Goal: Task Accomplishment & Management: Complete application form

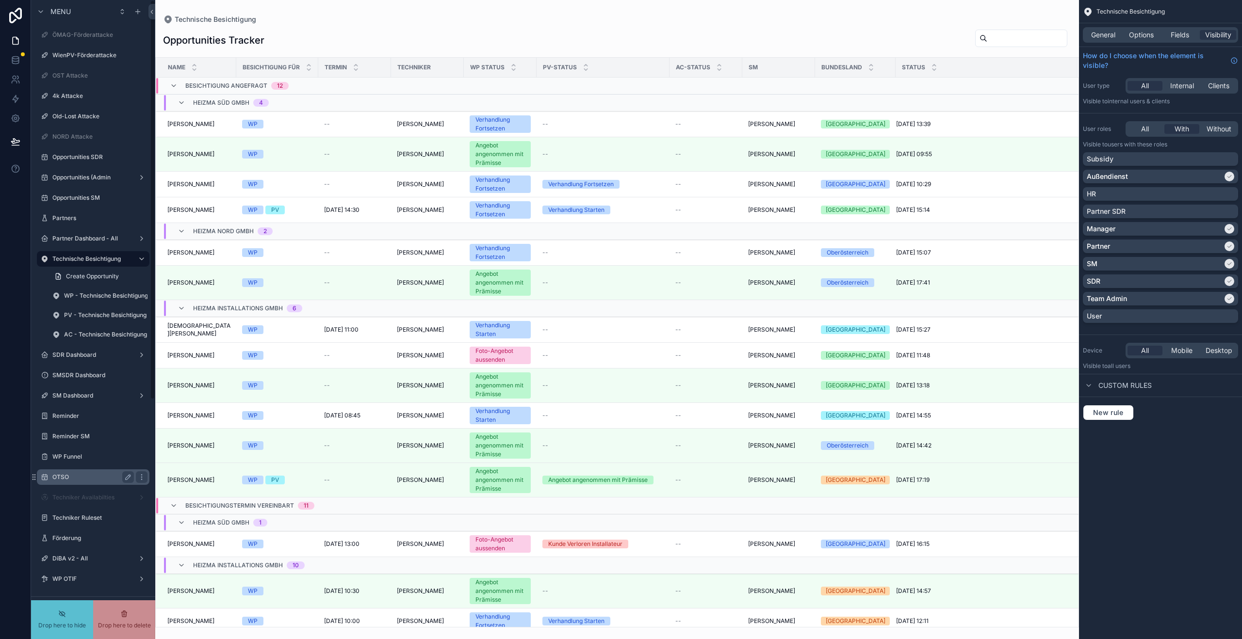
click at [79, 476] on label "OTSO" at bounding box center [91, 477] width 78 height 8
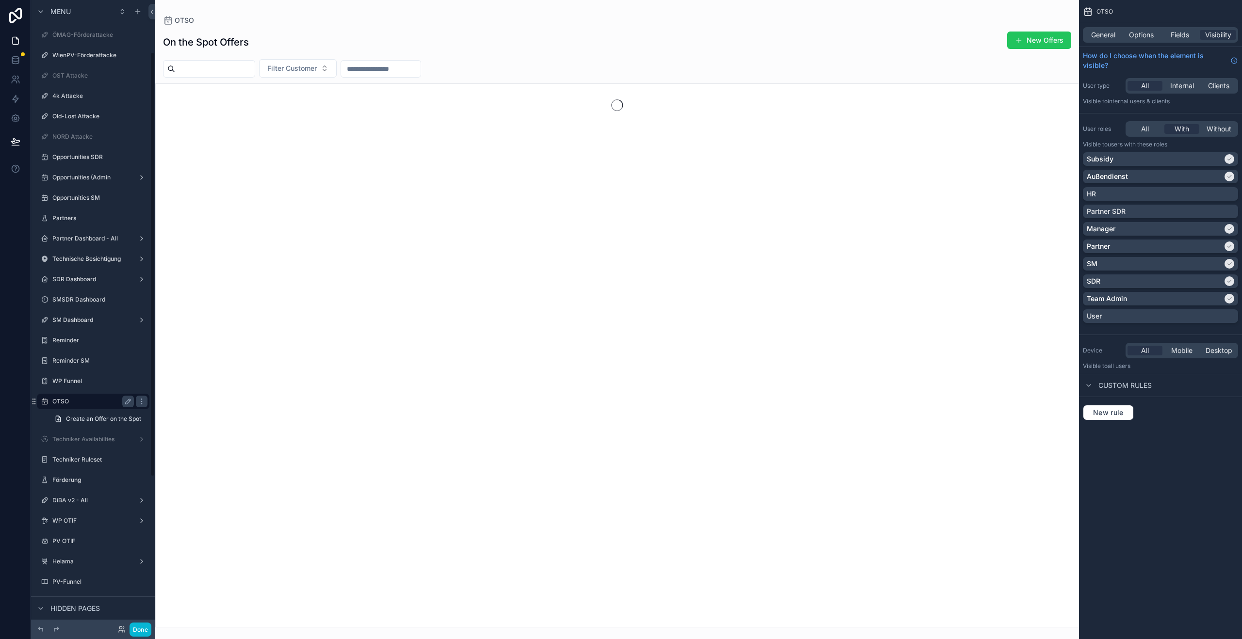
scroll to position [77, 0]
click at [1015, 40] on div "scrollable content" at bounding box center [617, 319] width 924 height 639
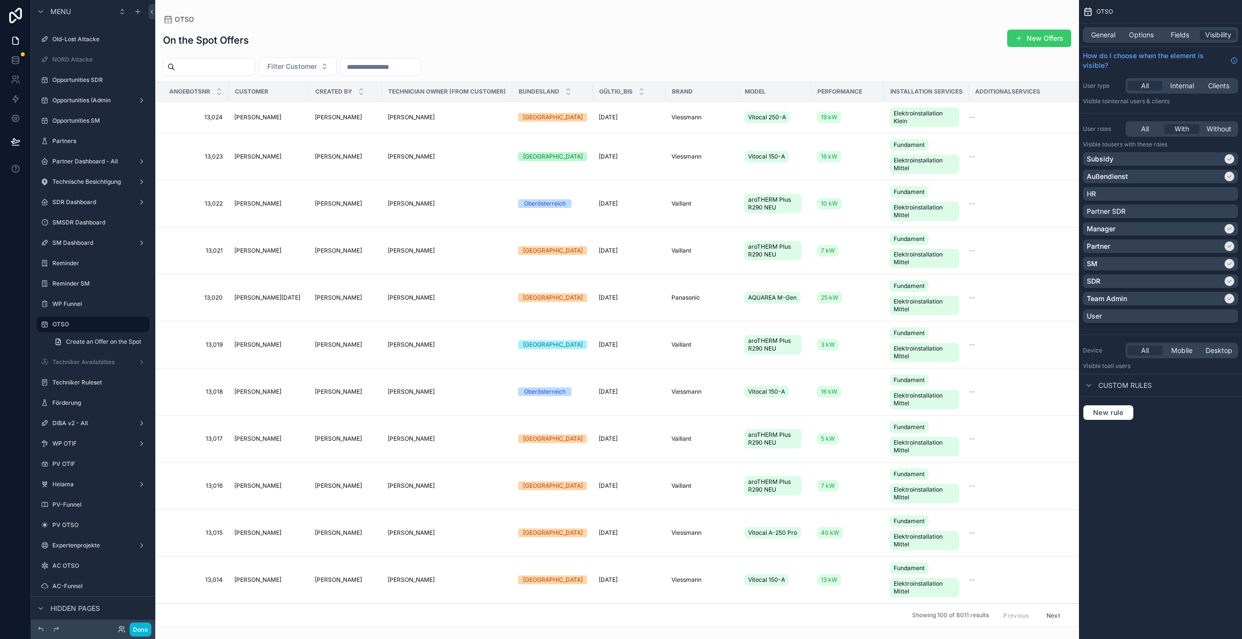
click at [1048, 37] on button "New Offers" at bounding box center [1039, 38] width 64 height 17
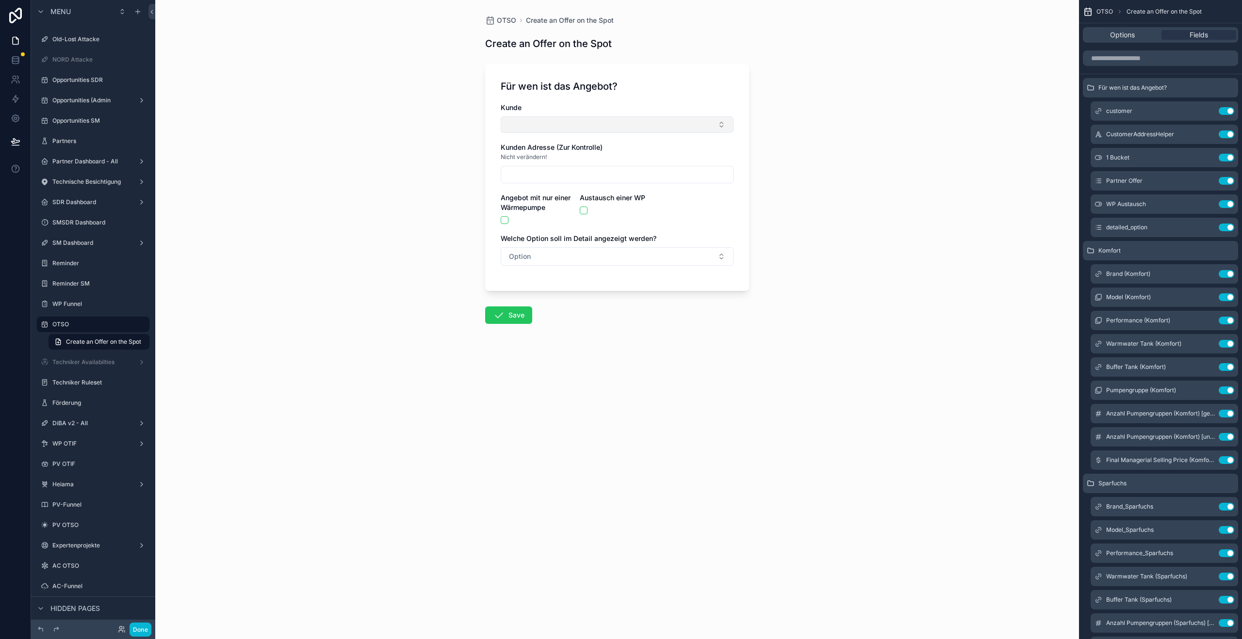
click at [553, 127] on button "Select Button" at bounding box center [617, 124] width 233 height 16
type input "******"
click at [553, 174] on span "Test Testermann" at bounding box center [533, 179] width 53 height 10
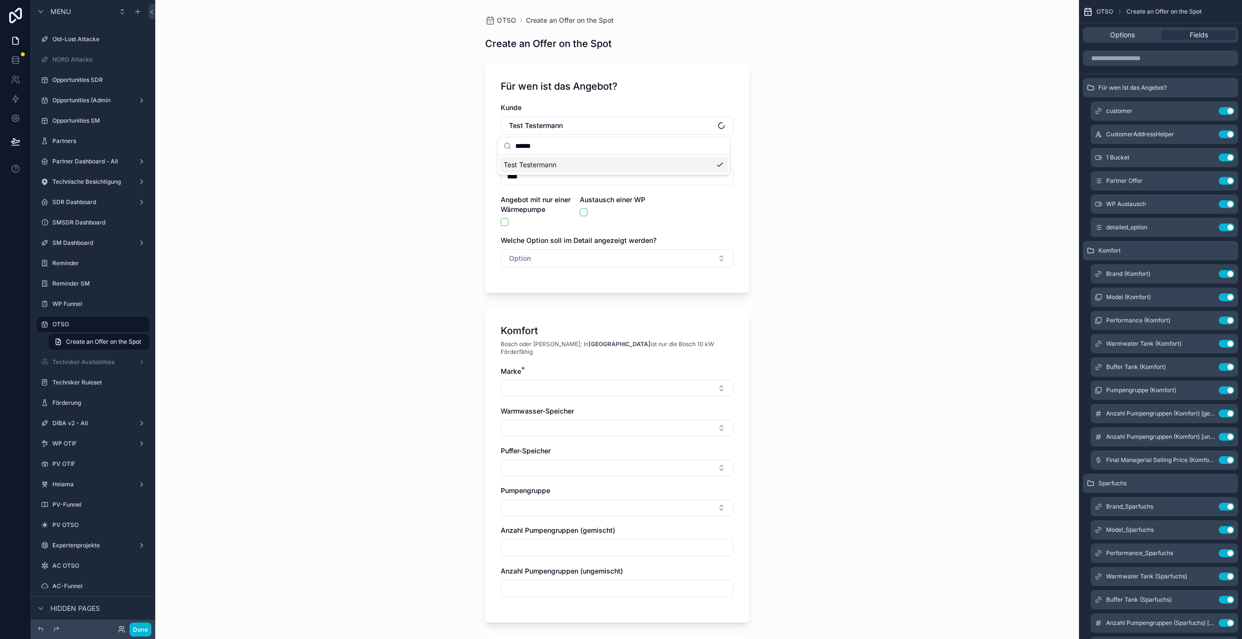
type input "****"
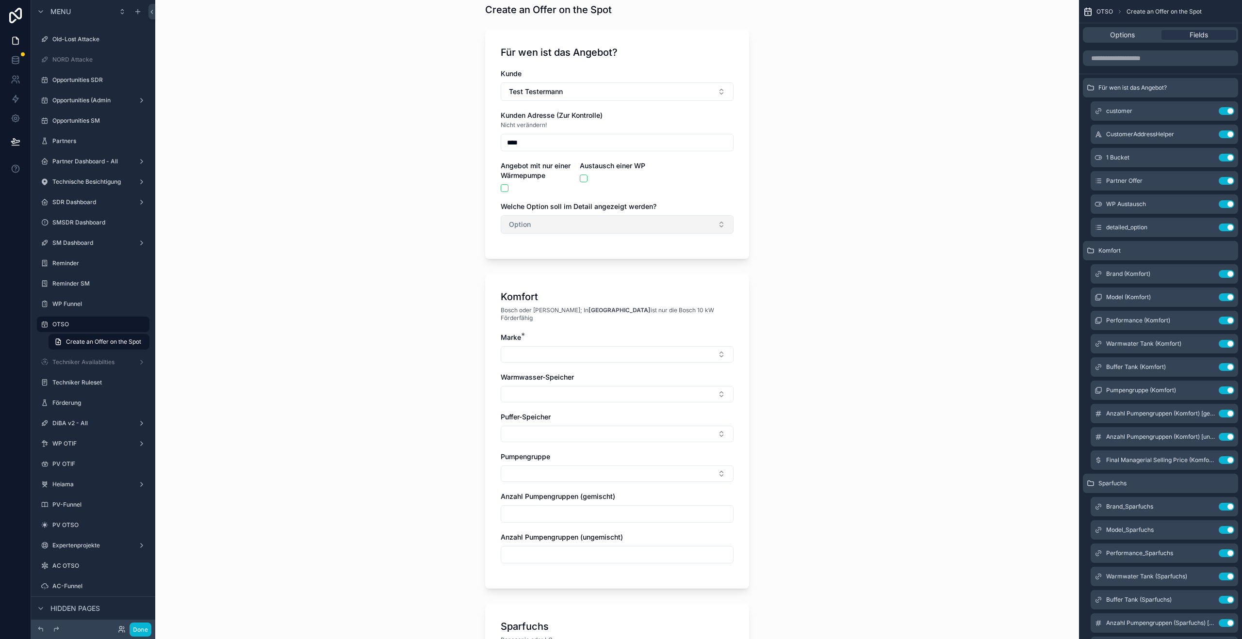
scroll to position [35, 0]
click at [501, 188] on button "scrollable content" at bounding box center [505, 187] width 8 height 8
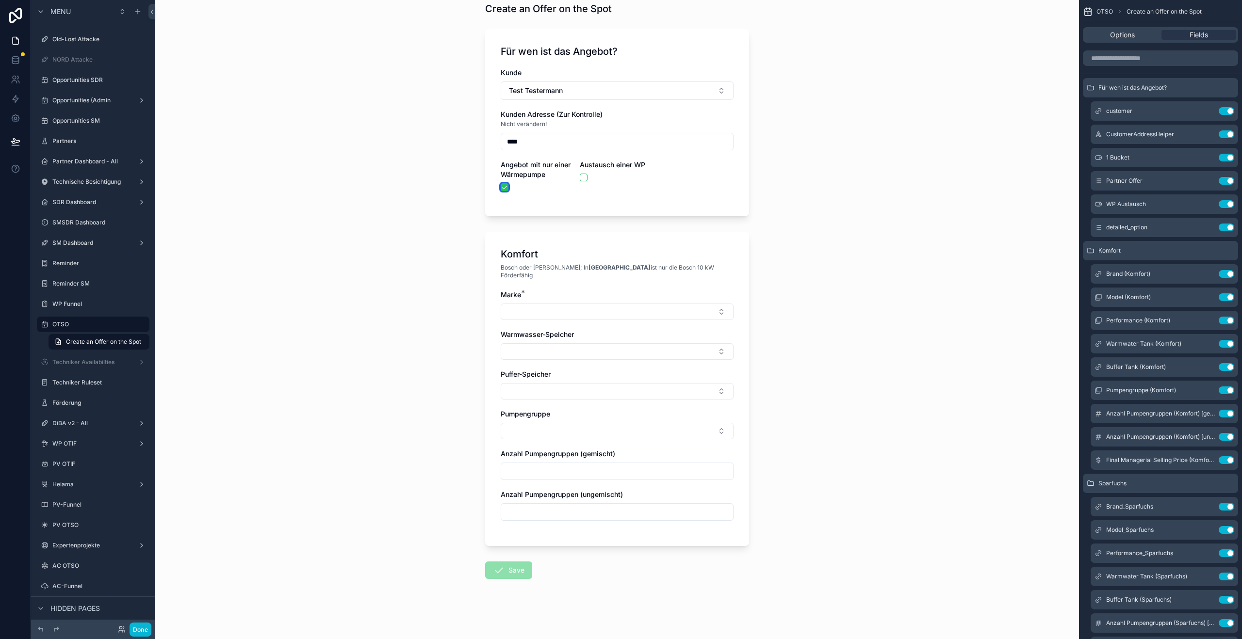
scroll to position [29, 0]
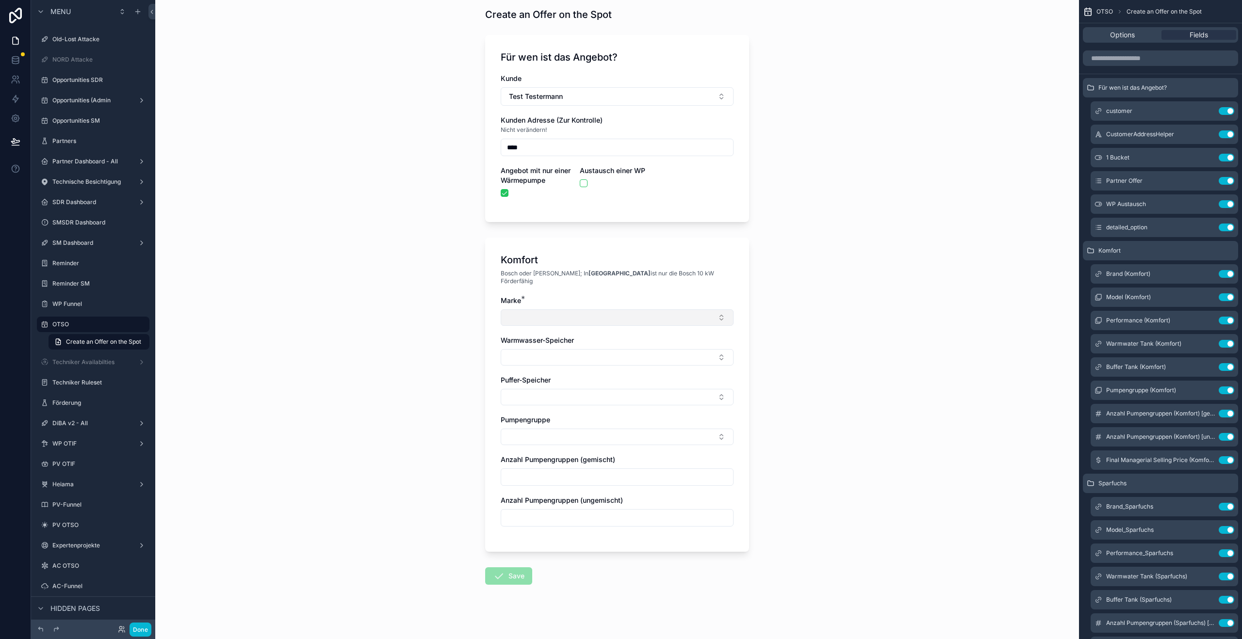
click at [604, 309] on button "Select Button" at bounding box center [617, 317] width 233 height 16
click at [612, 309] on button "Select Button" at bounding box center [617, 317] width 233 height 16
click at [502, 195] on button "scrollable content" at bounding box center [505, 193] width 8 height 8
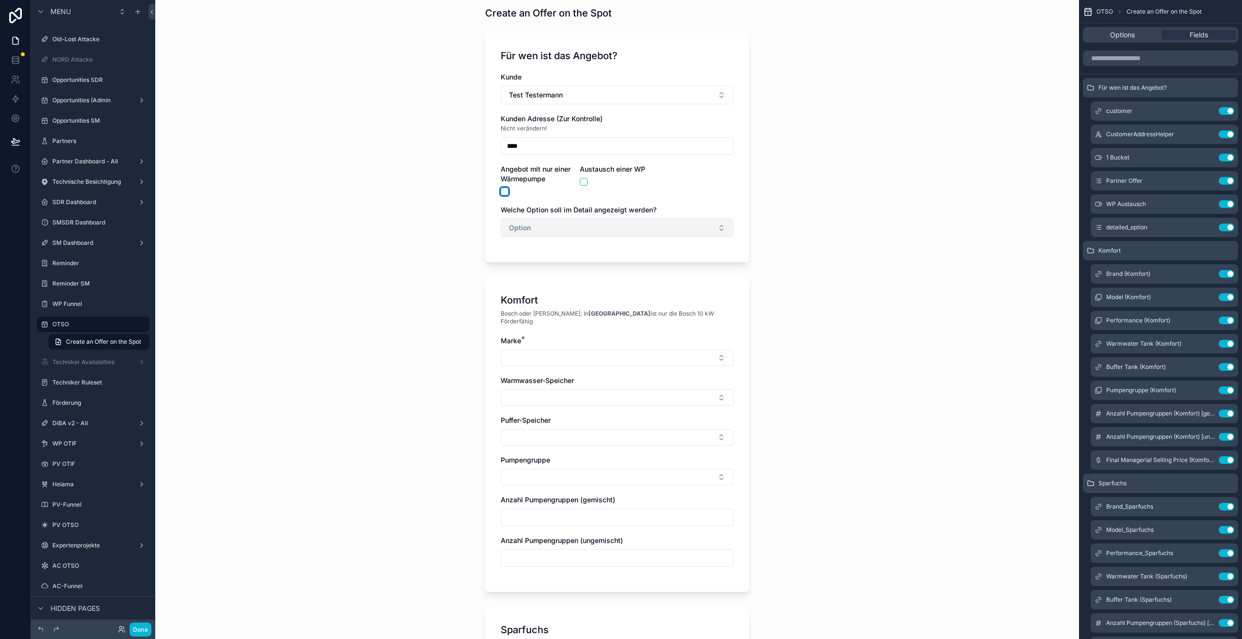
scroll to position [31, 0]
click at [528, 233] on button "Option" at bounding box center [617, 227] width 233 height 18
click at [537, 277] on div "Komfort" at bounding box center [614, 281] width 228 height 15
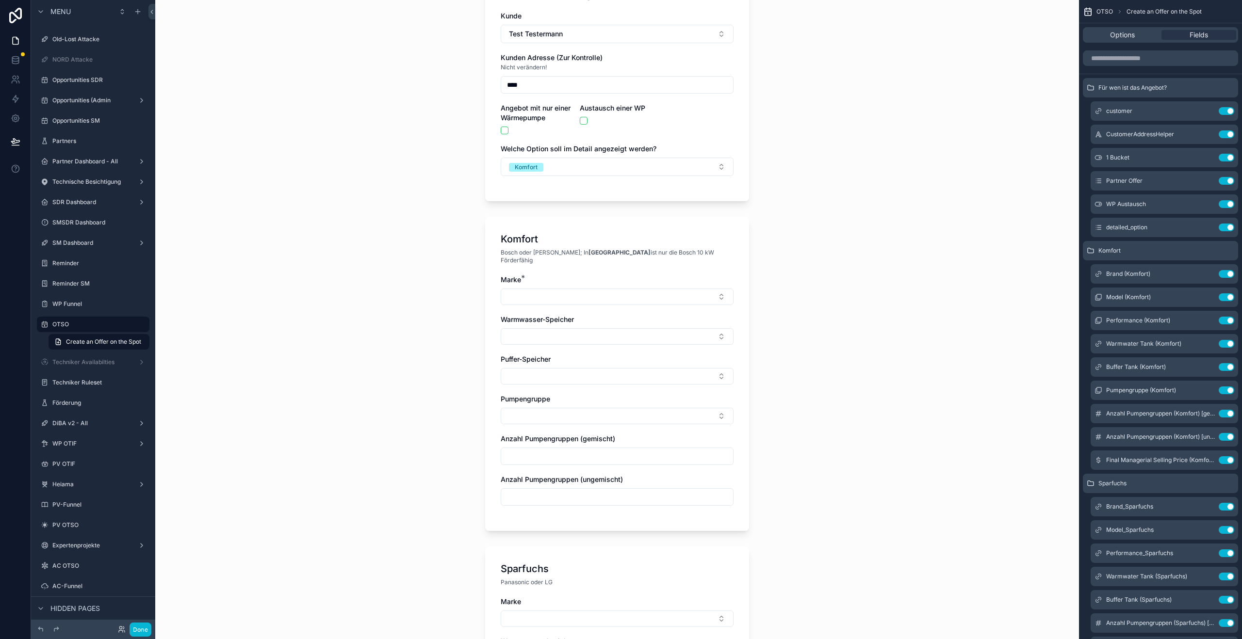
scroll to position [101, 0]
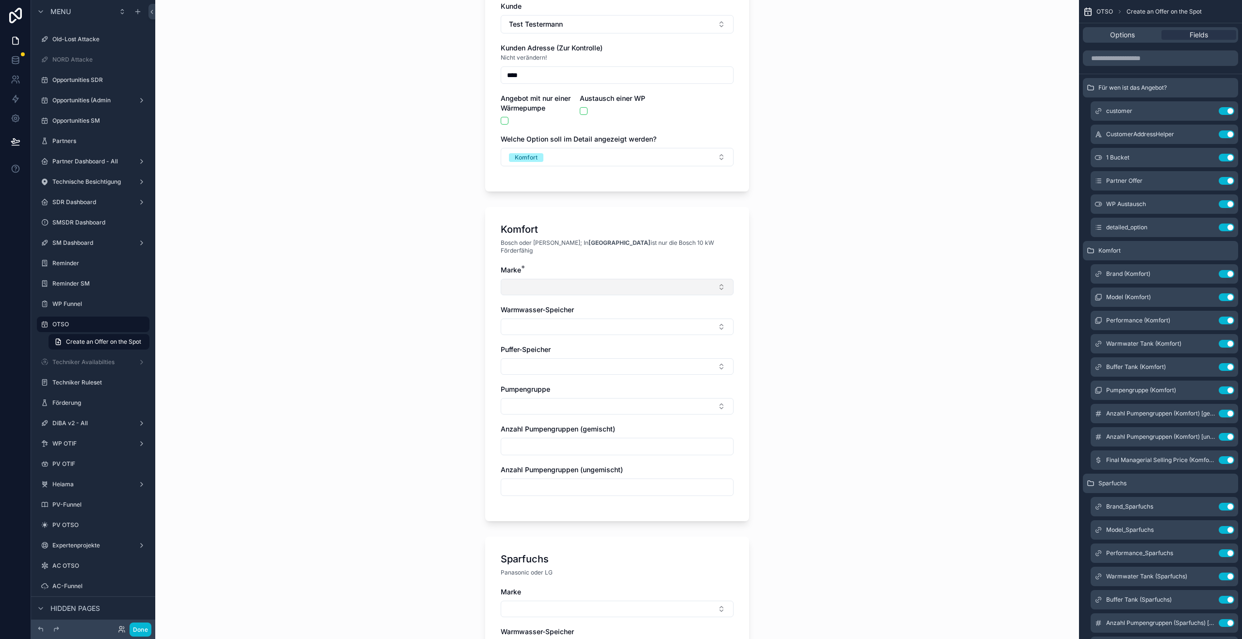
click at [568, 279] on button "Select Button" at bounding box center [617, 287] width 233 height 16
click at [542, 424] on div "Vaillant" at bounding box center [614, 427] width 228 height 16
click at [577, 321] on button "Select Button" at bounding box center [617, 329] width 233 height 16
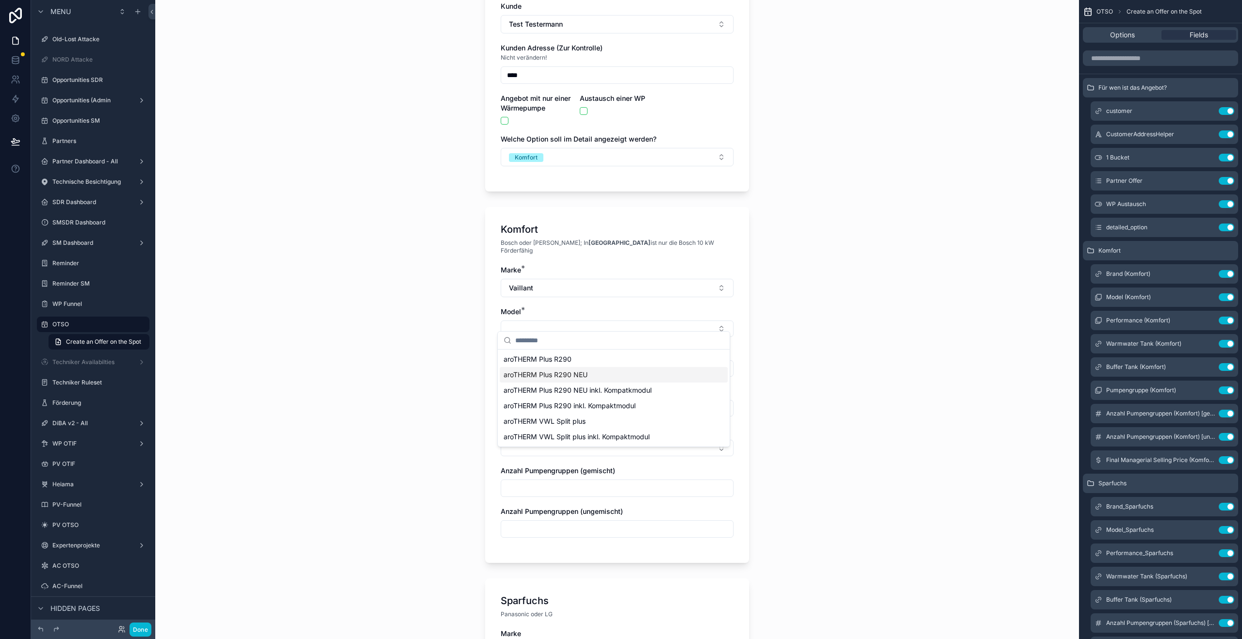
click at [583, 374] on span "aroTHERM Plus R290 NEU" at bounding box center [546, 375] width 84 height 10
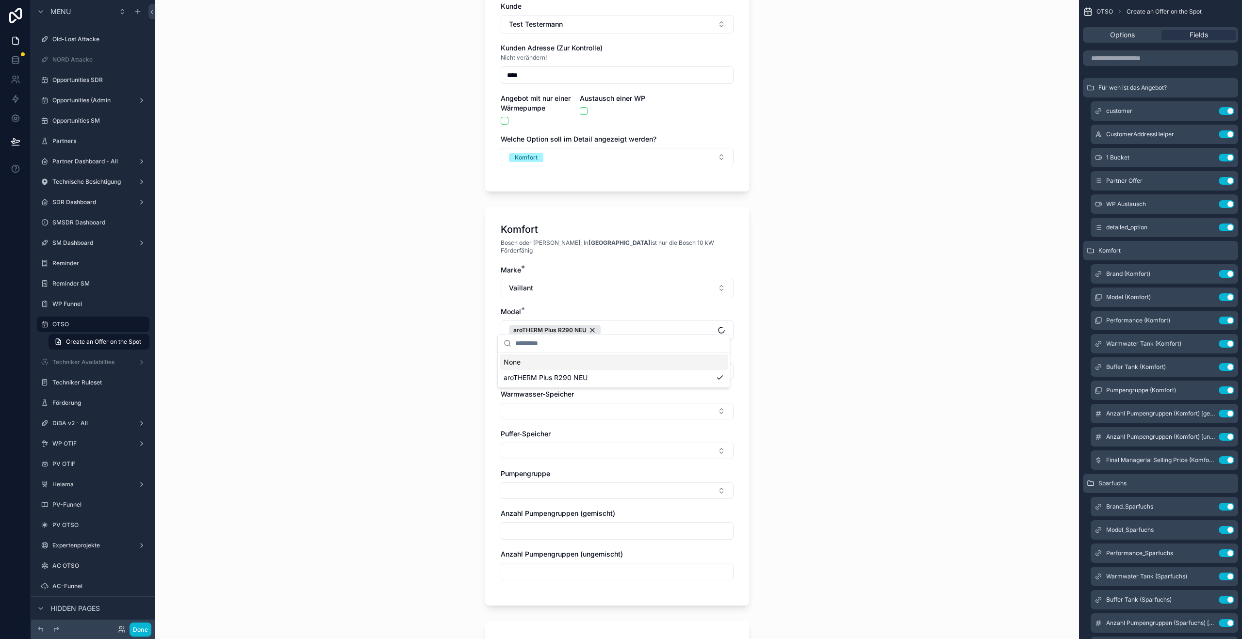
click at [781, 327] on div "OTSO Create an Offer on the Spot Create an Offer on the Spot Für wen ist das An…" at bounding box center [617, 218] width 924 height 639
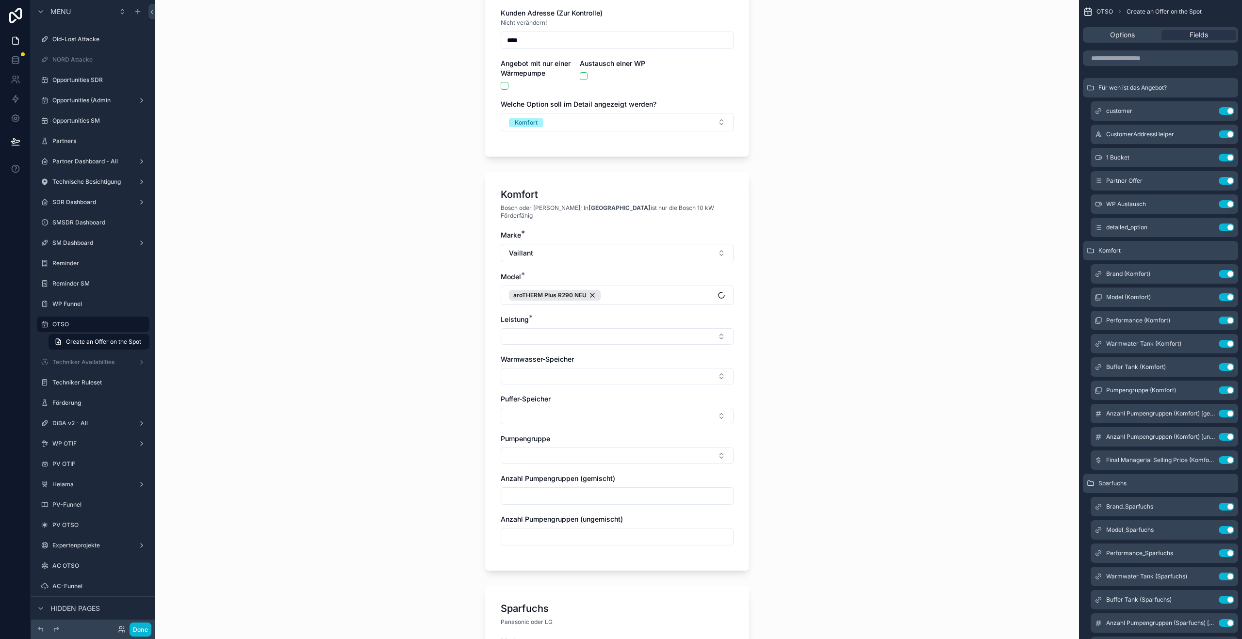
scroll to position [138, 0]
click at [592, 331] on button "Select Button" at bounding box center [617, 335] width 233 height 16
click at [531, 367] on div "10 kW" at bounding box center [614, 366] width 228 height 16
click at [781, 356] on div "OTSO Create an Offer on the Spot Create an Offer on the Spot Für wen ist das An…" at bounding box center [617, 181] width 924 height 639
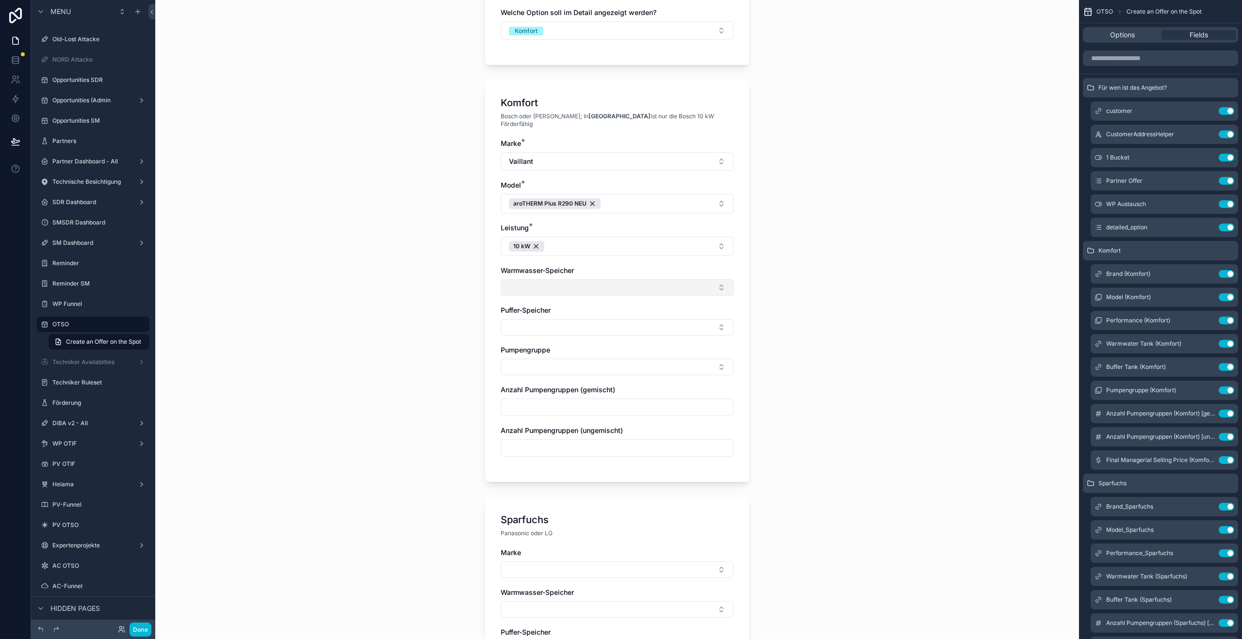
scroll to position [262, 0]
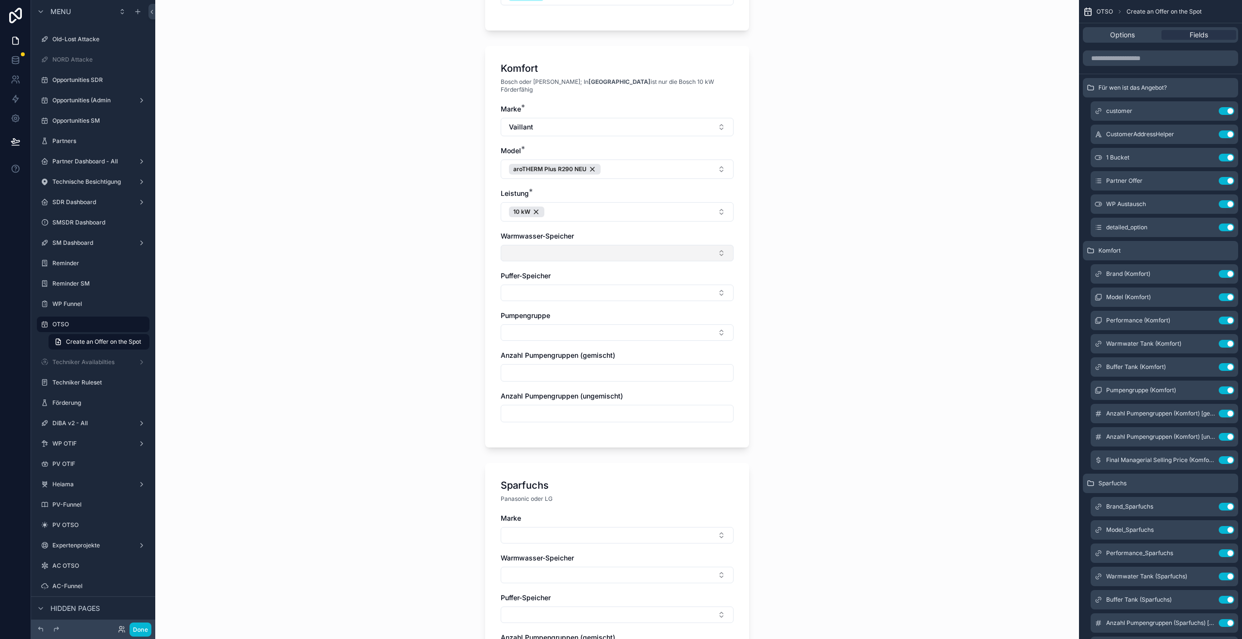
click at [573, 245] on button "Select Button" at bounding box center [617, 253] width 233 height 16
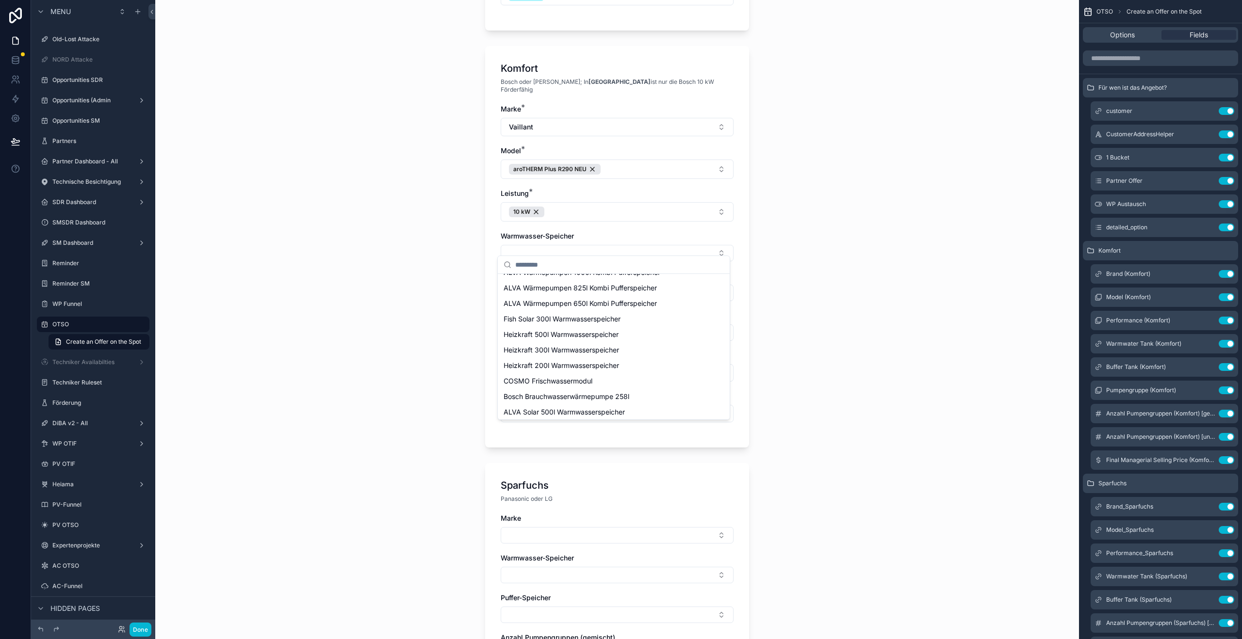
scroll to position [231, 0]
click at [576, 351] on span "Heizkraft 300l Warmwasserspeicher" at bounding box center [561, 348] width 115 height 10
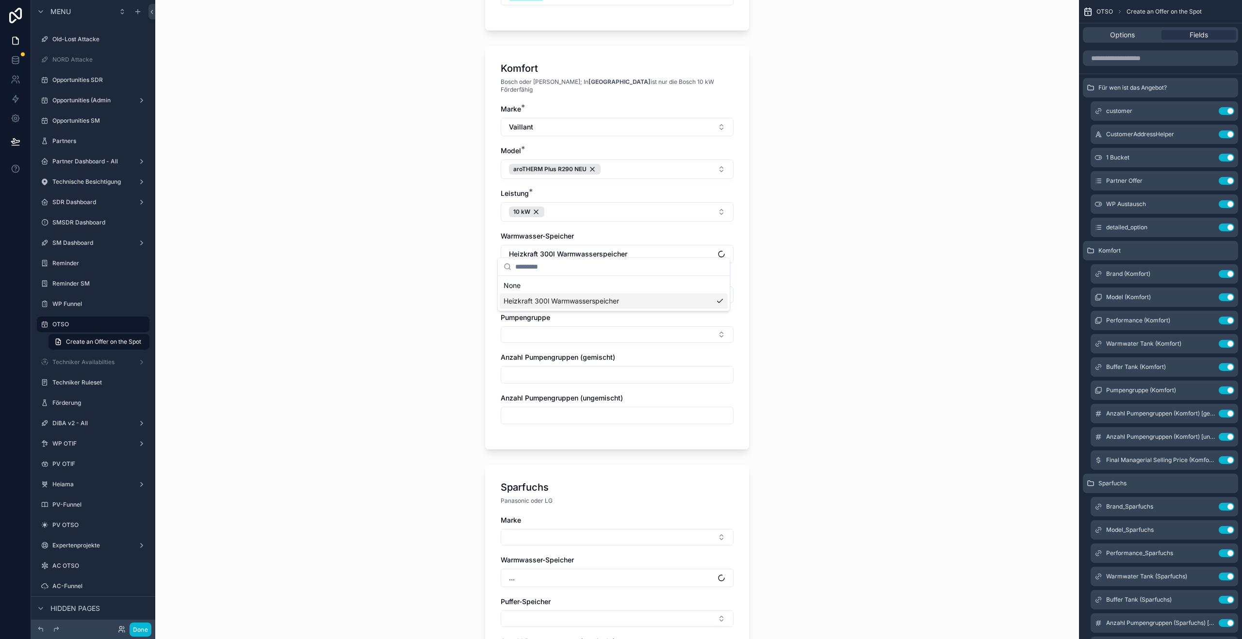
scroll to position [0, 0]
click at [566, 293] on button "Select Button" at bounding box center [617, 295] width 233 height 16
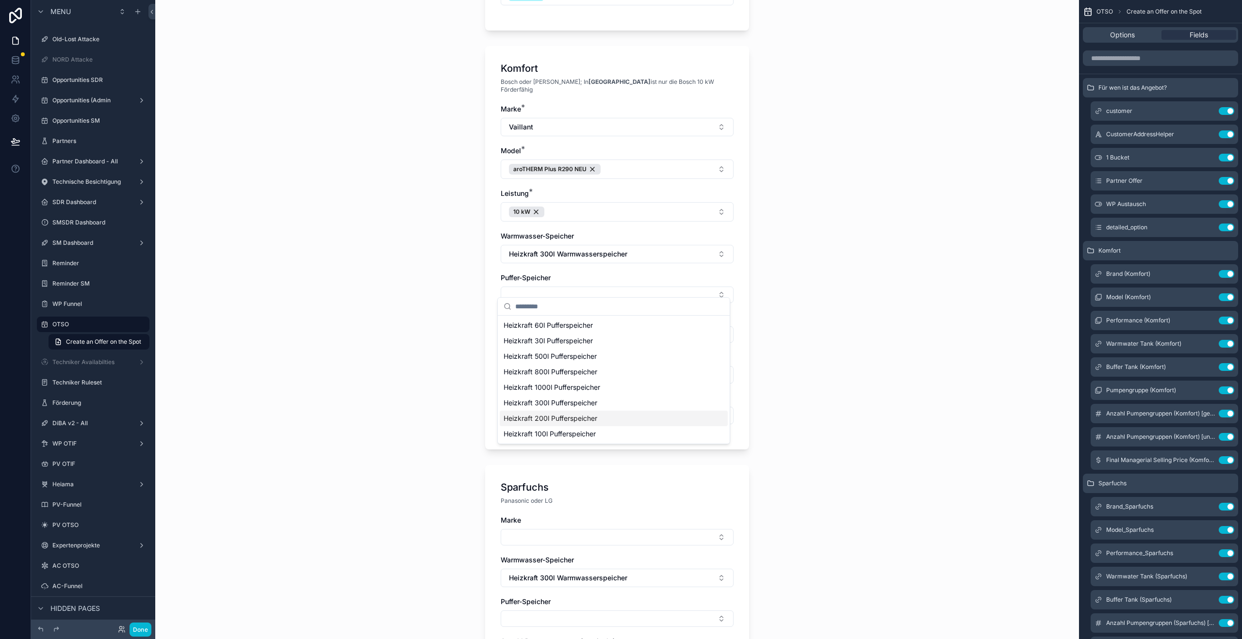
click at [575, 421] on span "Heizkraft 200l Pufferspeicher" at bounding box center [551, 419] width 94 height 10
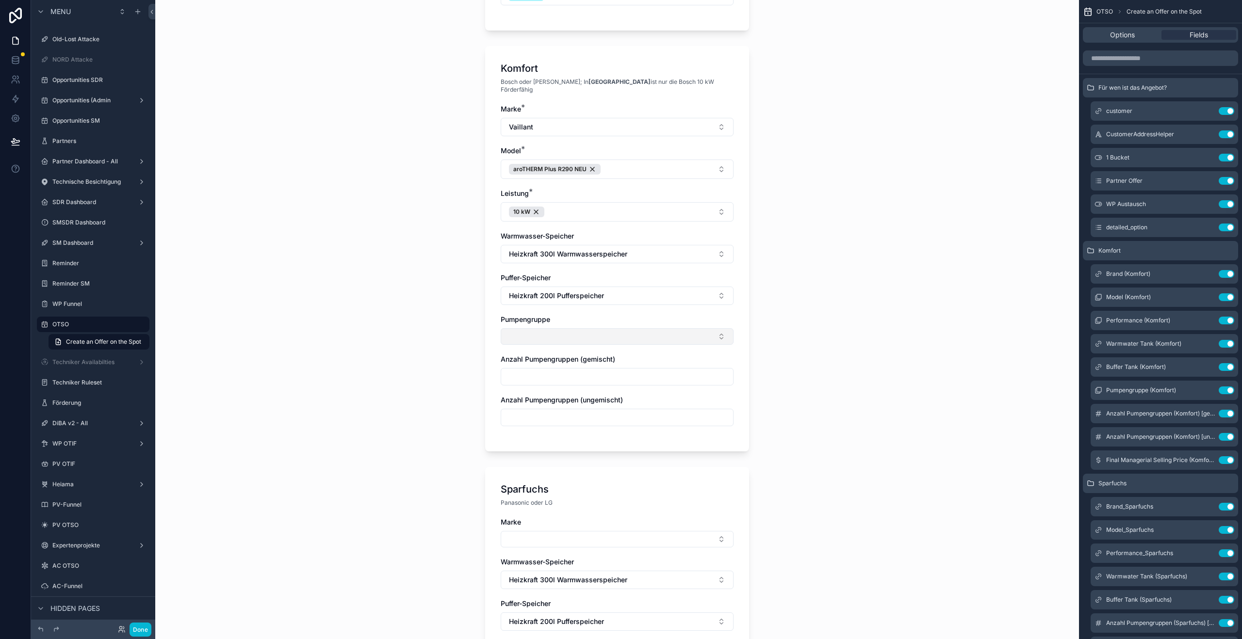
click at [588, 328] on button "Select Button" at bounding box center [617, 336] width 233 height 16
click at [562, 370] on div "Ungemischt" at bounding box center [614, 367] width 228 height 16
click at [537, 404] on div "Gemischt" at bounding box center [614, 401] width 228 height 16
click at [825, 432] on div "OTSO Create an Offer on the Spot Create an Offer on the Spot Für wen ist das An…" at bounding box center [617, 319] width 924 height 639
click at [610, 374] on input "scrollable content" at bounding box center [617, 380] width 232 height 14
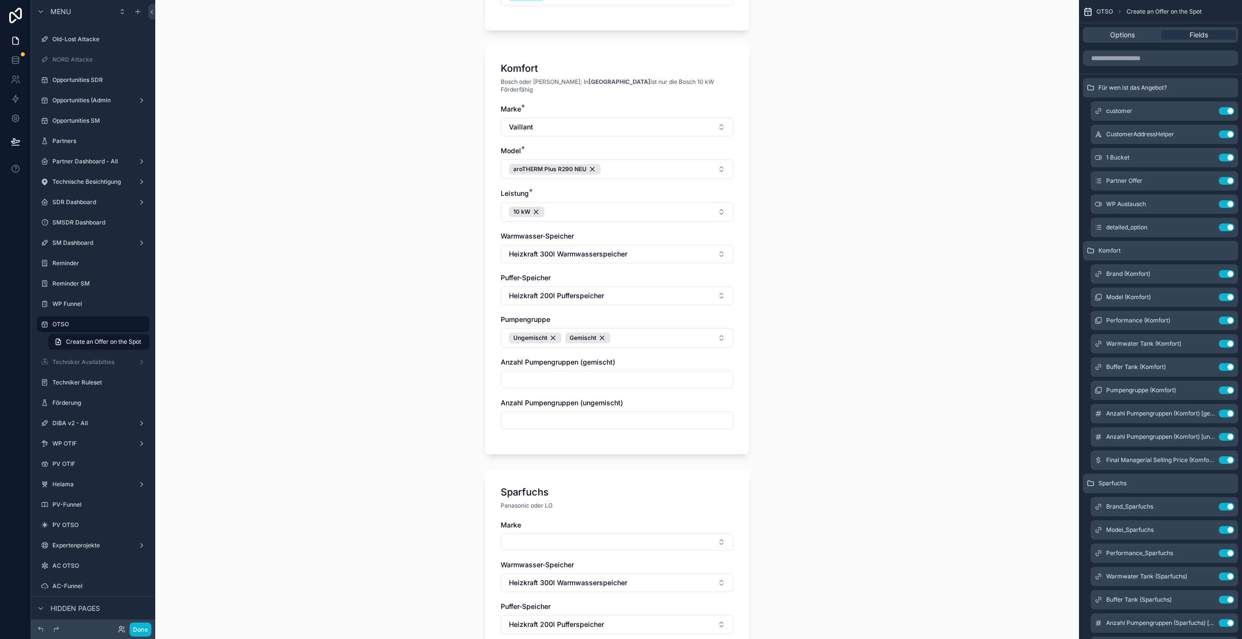
type input "*"
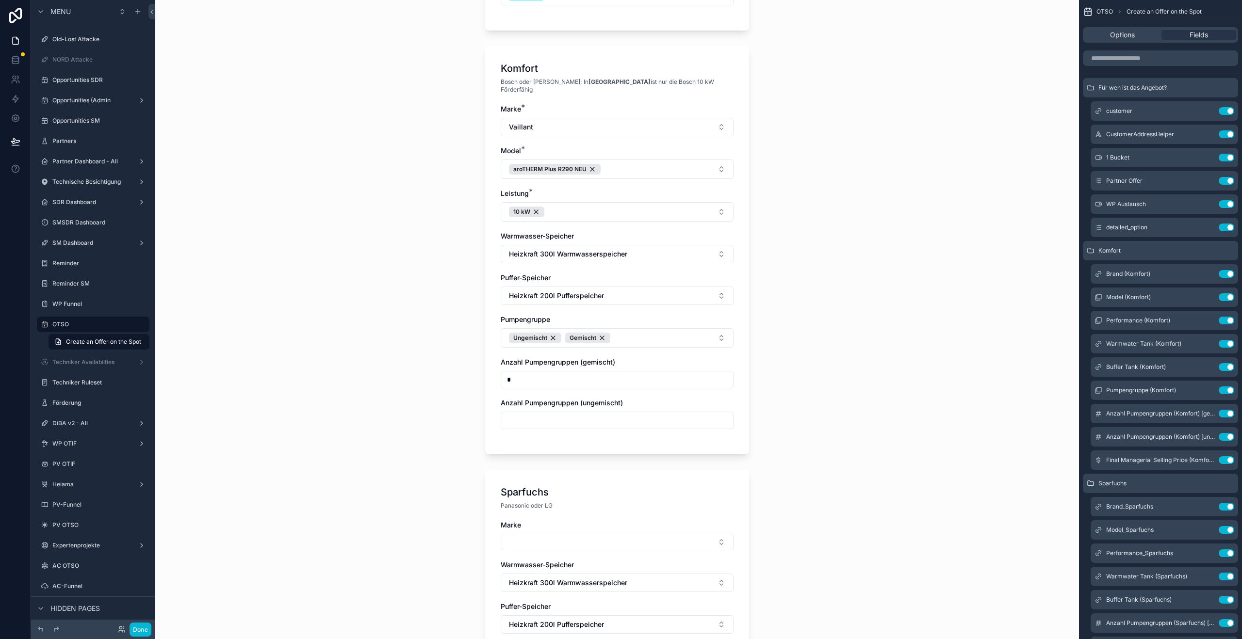
click at [681, 415] on input "scrollable content" at bounding box center [617, 421] width 232 height 14
type input "*"
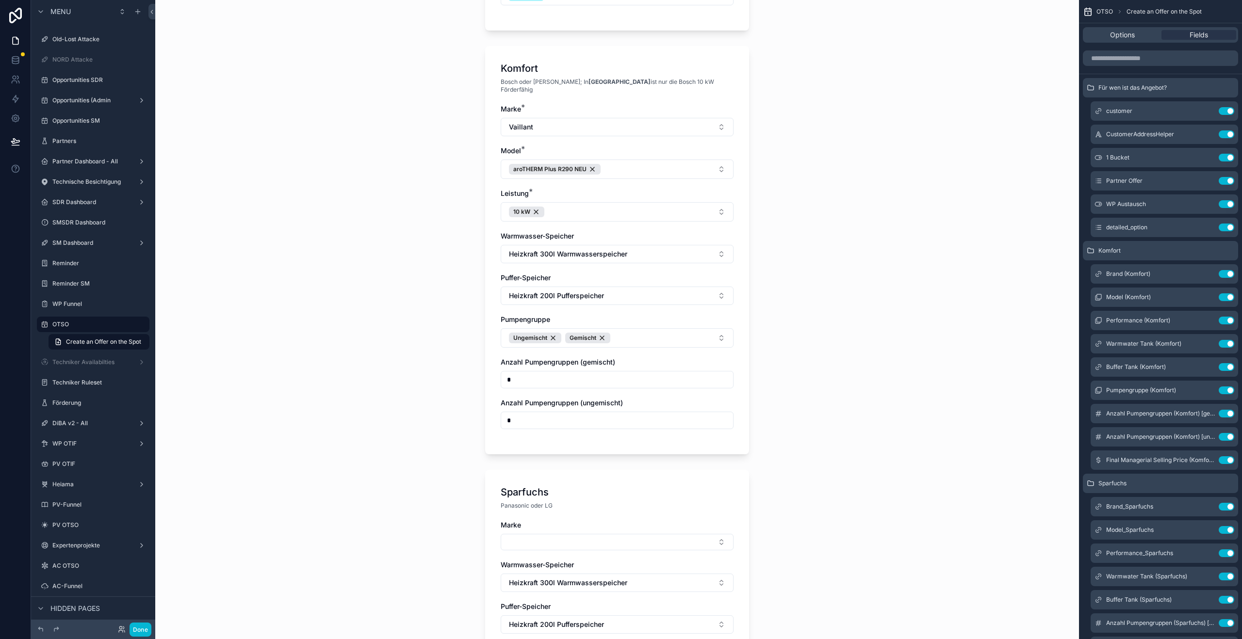
click at [809, 425] on div "OTSO Create an Offer on the Spot Create an Offer on the Spot Für wen ist das An…" at bounding box center [617, 319] width 924 height 639
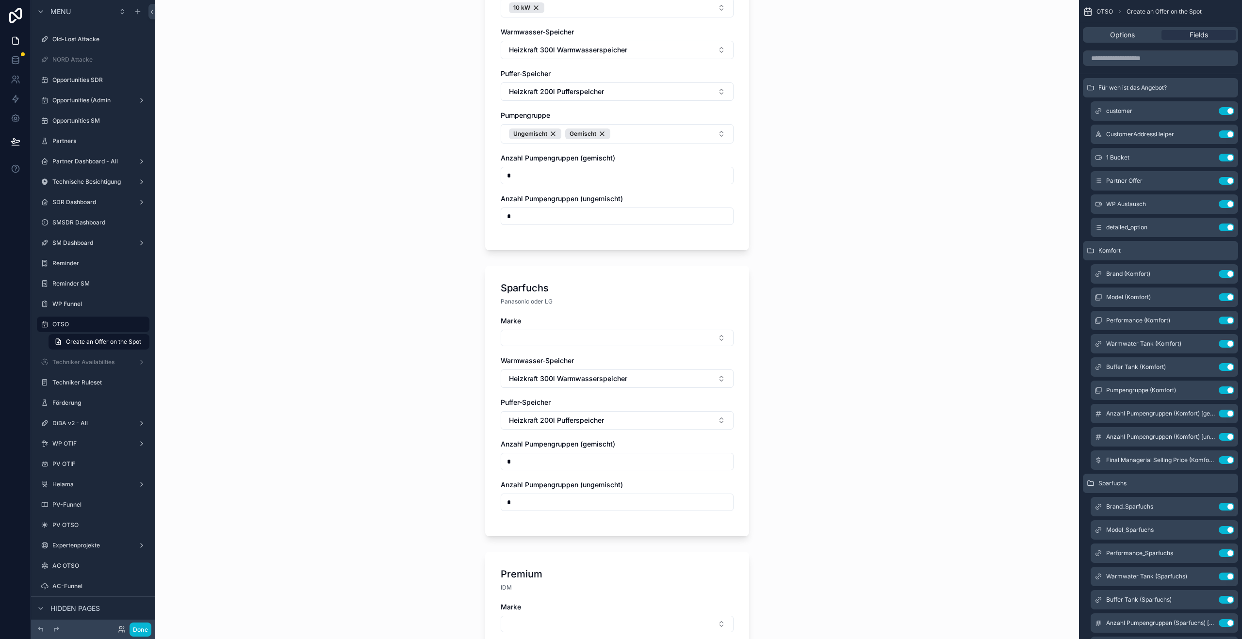
scroll to position [469, 0]
click at [585, 328] on button "Select Button" at bounding box center [617, 336] width 233 height 16
click at [531, 402] on span "Panasonic" at bounding box center [520, 398] width 33 height 10
click at [536, 370] on button "Select Button" at bounding box center [617, 378] width 233 height 16
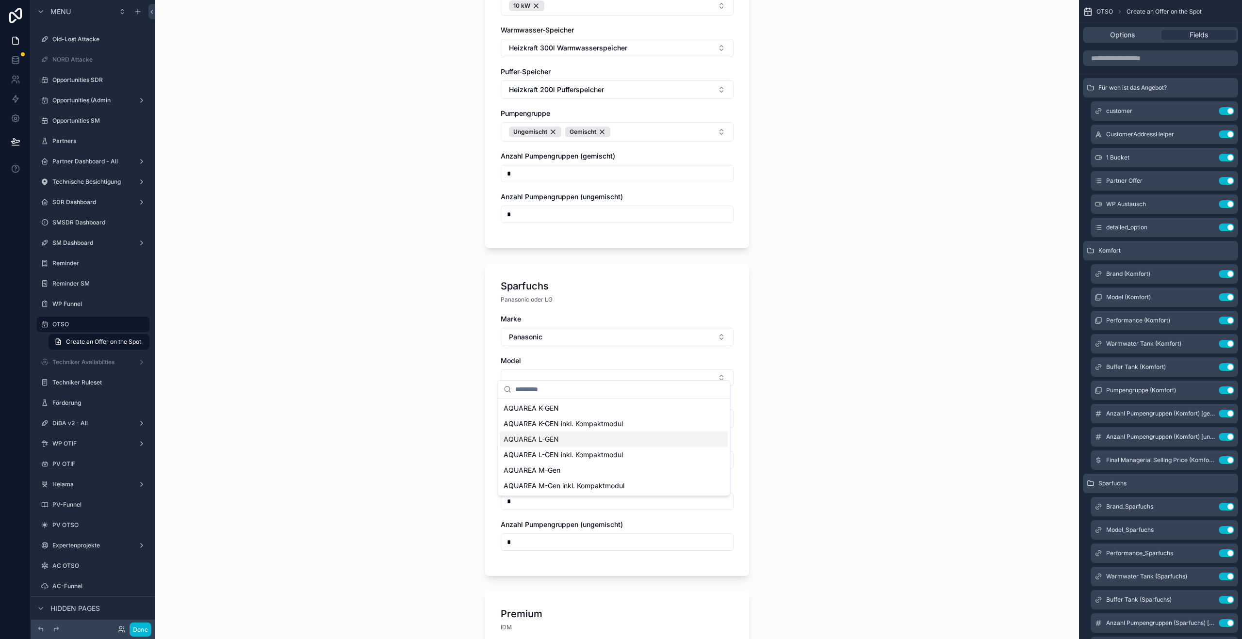
click at [559, 438] on div "AQUAREA L-GEN" at bounding box center [614, 440] width 228 height 16
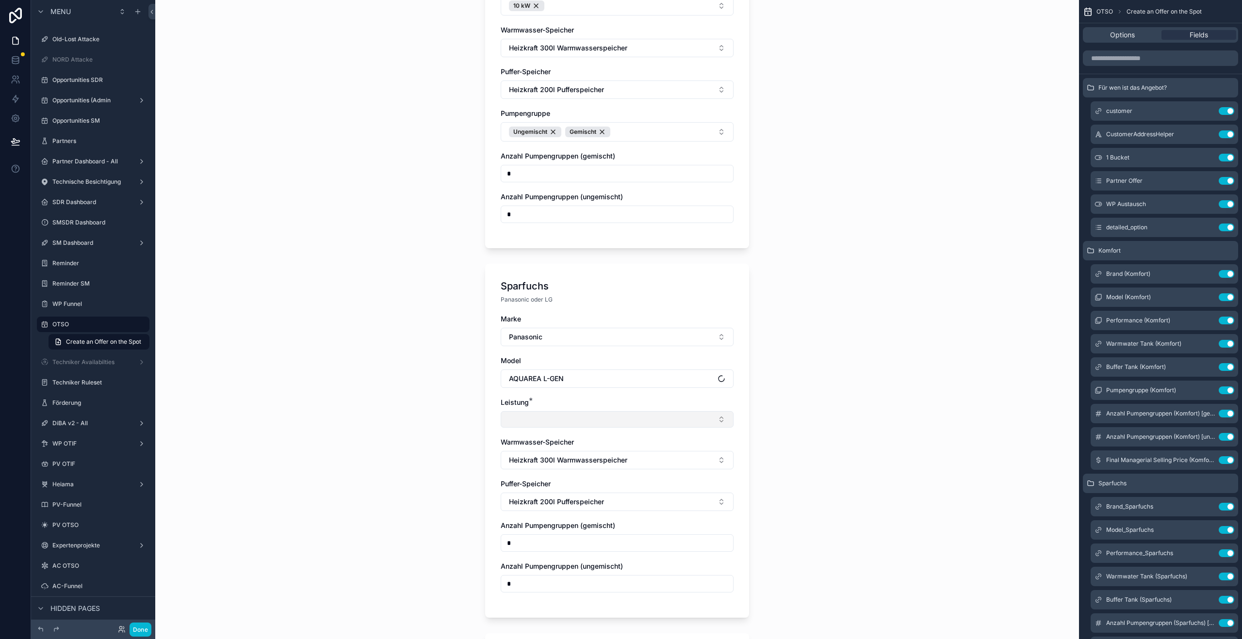
click at [566, 411] on button "Select Button" at bounding box center [617, 419] width 233 height 16
click at [539, 477] on div "9 kW" at bounding box center [614, 481] width 228 height 16
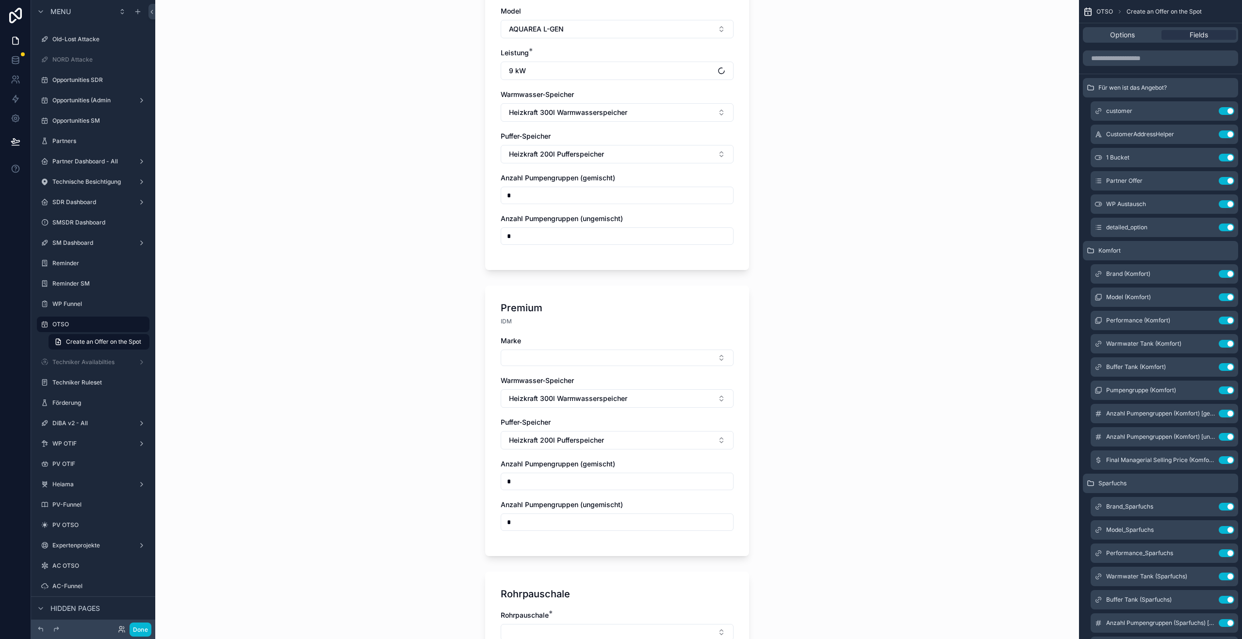
scroll to position [868, 0]
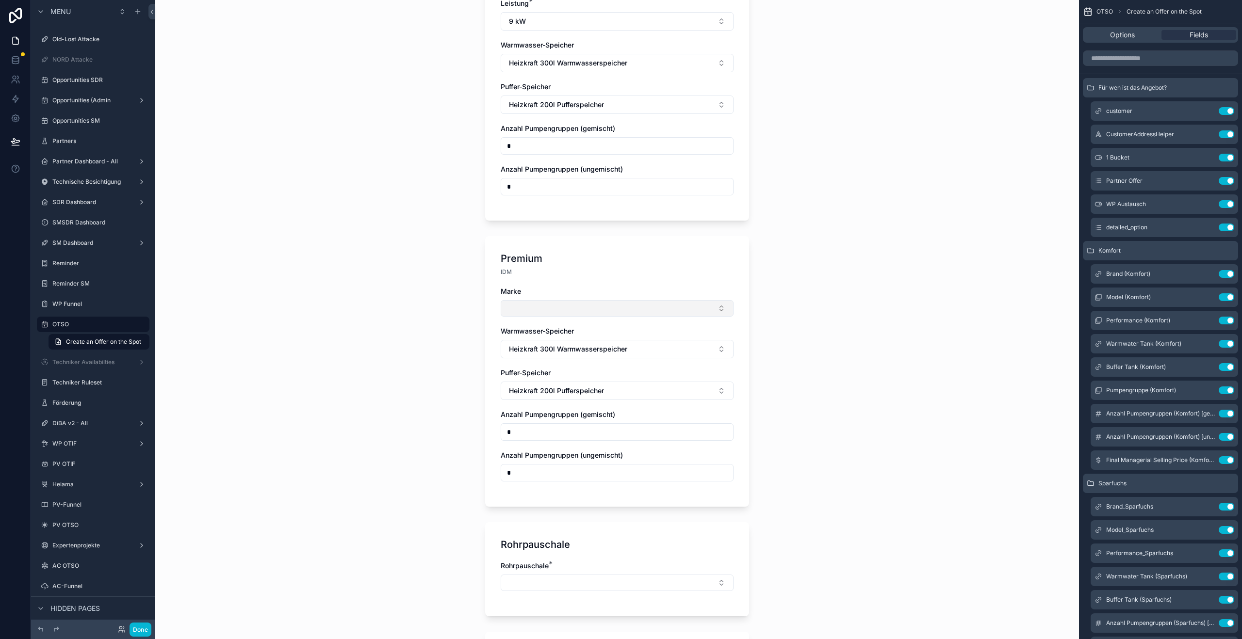
click at [582, 305] on button "Select Button" at bounding box center [617, 308] width 233 height 16
click at [523, 342] on span "Lambda" at bounding box center [517, 339] width 26 height 10
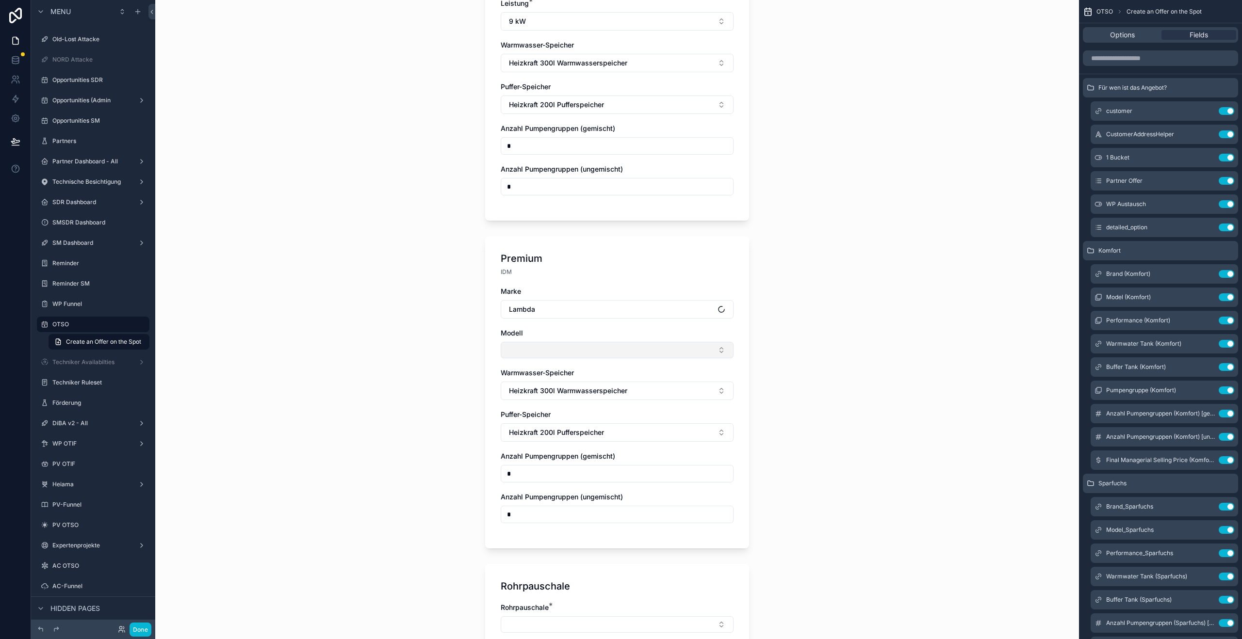
click at [536, 344] on button "Select Button" at bounding box center [617, 350] width 233 height 16
click at [549, 383] on div "Lambda EU" at bounding box center [614, 381] width 228 height 16
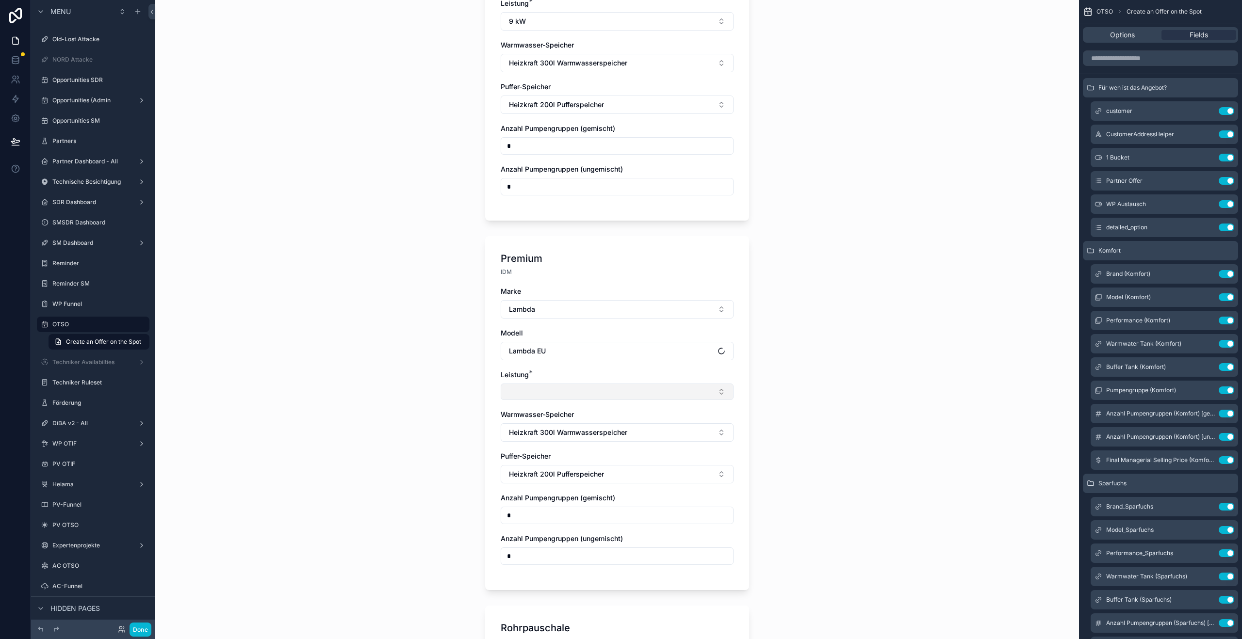
click at [552, 384] on button "Select Button" at bounding box center [617, 392] width 233 height 16
click at [534, 435] on div "2-12kW" at bounding box center [614, 438] width 228 height 16
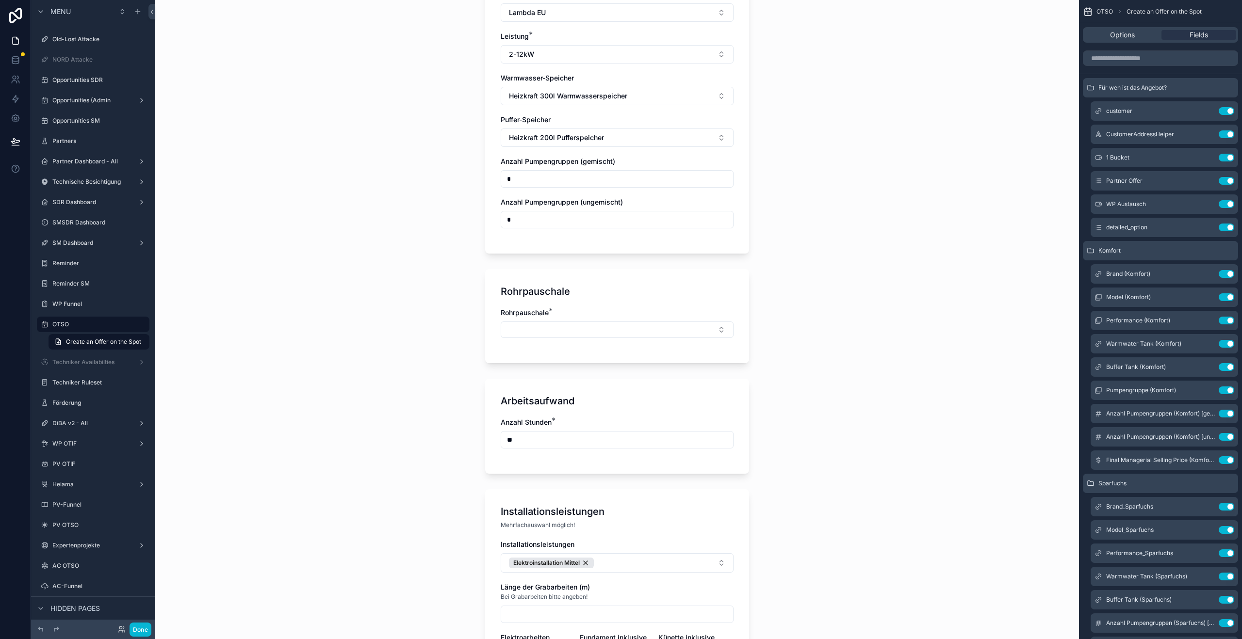
scroll to position [1207, 0]
click at [562, 323] on button "Select Button" at bounding box center [617, 329] width 233 height 16
drag, startPoint x: 548, startPoint y: 391, endPoint x: 538, endPoint y: 421, distance: 31.5
click at [538, 421] on div "WP Austausch only Keine Klein Groß Mittel" at bounding box center [614, 391] width 228 height 78
click at [538, 421] on div "Mittel" at bounding box center [614, 422] width 228 height 16
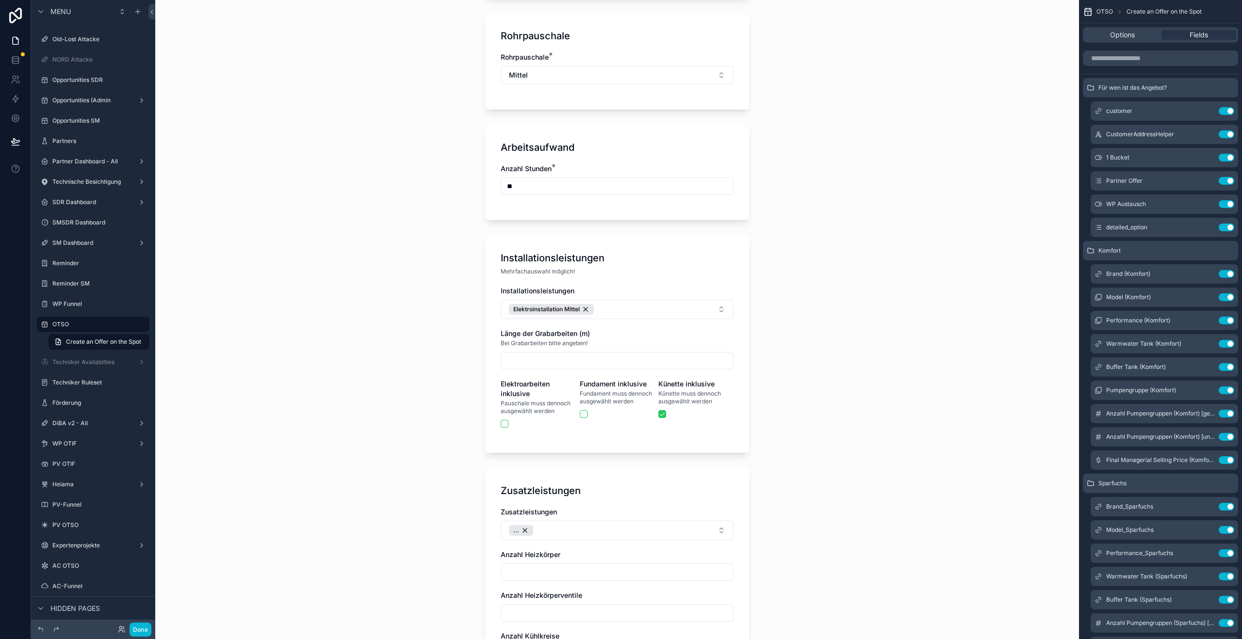
scroll to position [1466, 0]
click at [615, 298] on button "Elektroinstallation Mittel" at bounding box center [617, 304] width 233 height 19
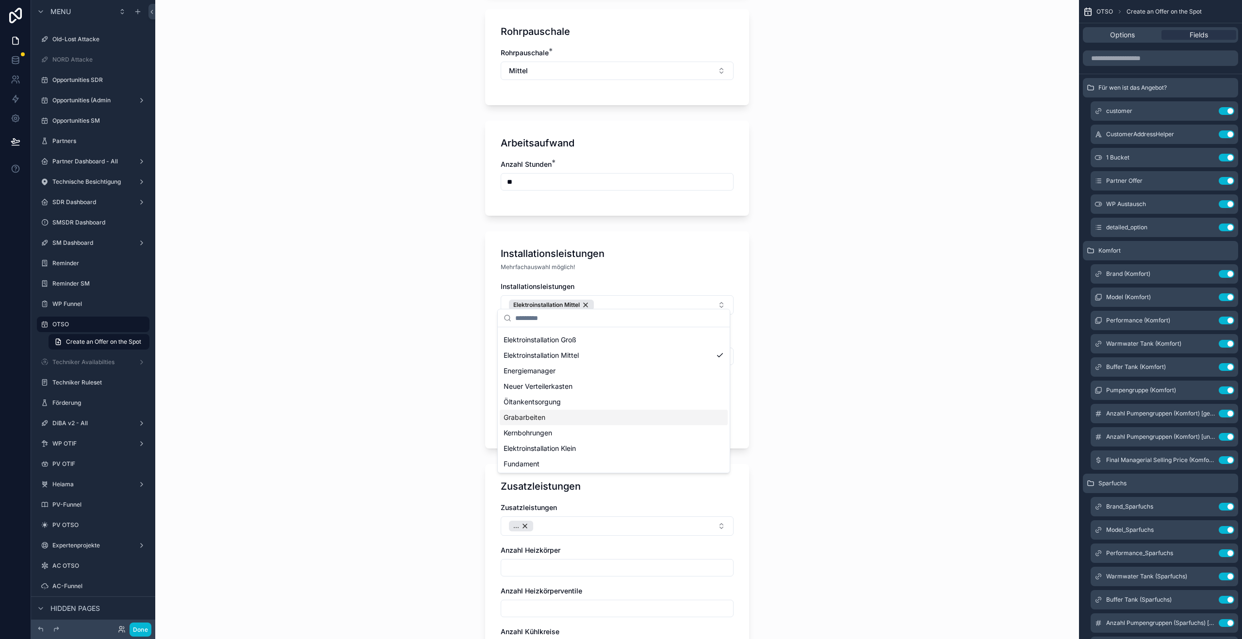
scroll to position [29, 0]
click at [535, 461] on span "Fundament" at bounding box center [522, 463] width 36 height 10
click at [838, 363] on div "OTSO Create an Offer on the Spot Create an Offer on the Spot Für wen ist das An…" at bounding box center [617, 319] width 924 height 639
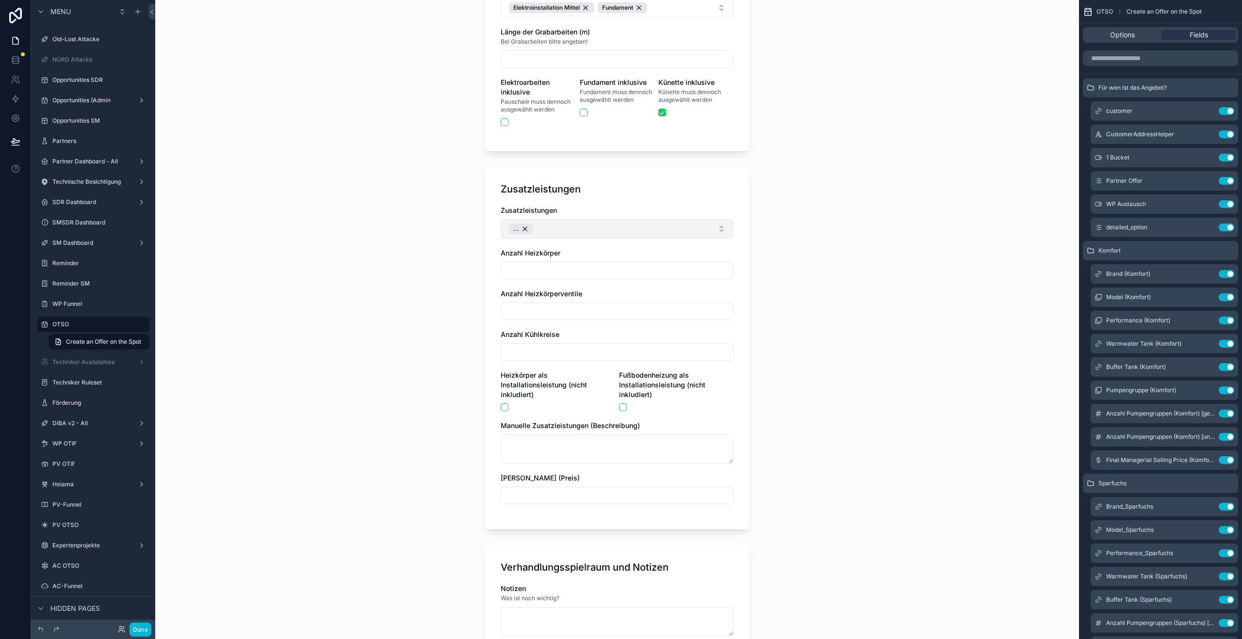
scroll to position [1762, 0]
click at [521, 226] on div "..." at bounding box center [521, 231] width 24 height 11
click at [573, 225] on button "Select Button" at bounding box center [617, 229] width 233 height 16
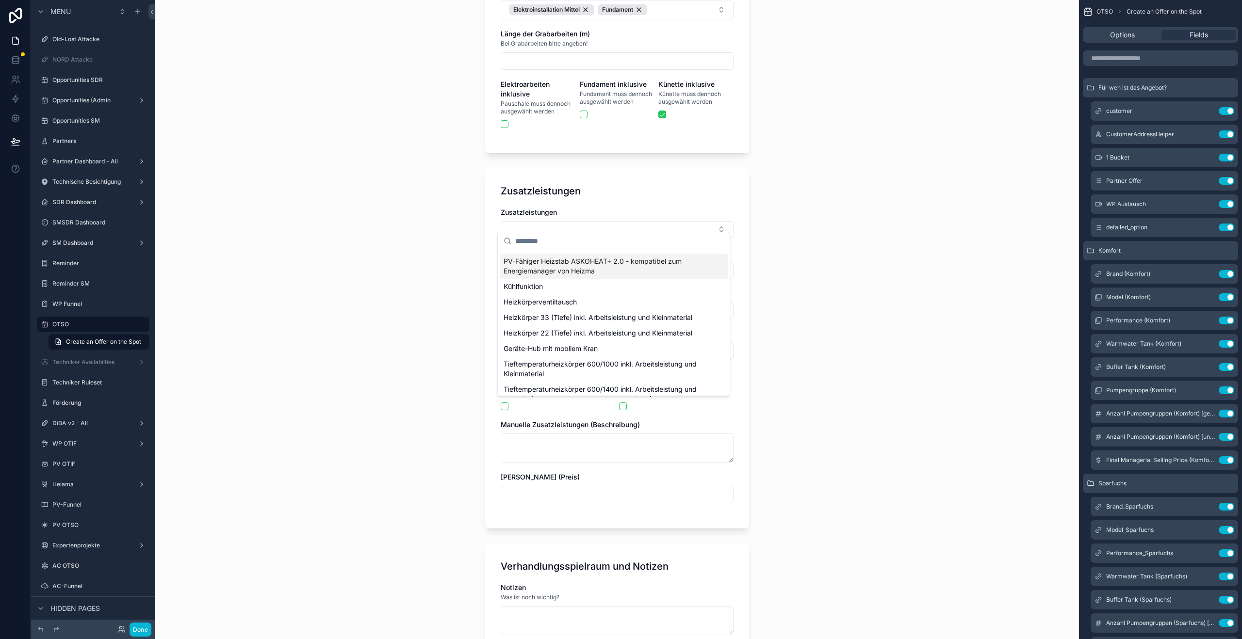
scroll to position [0, 0]
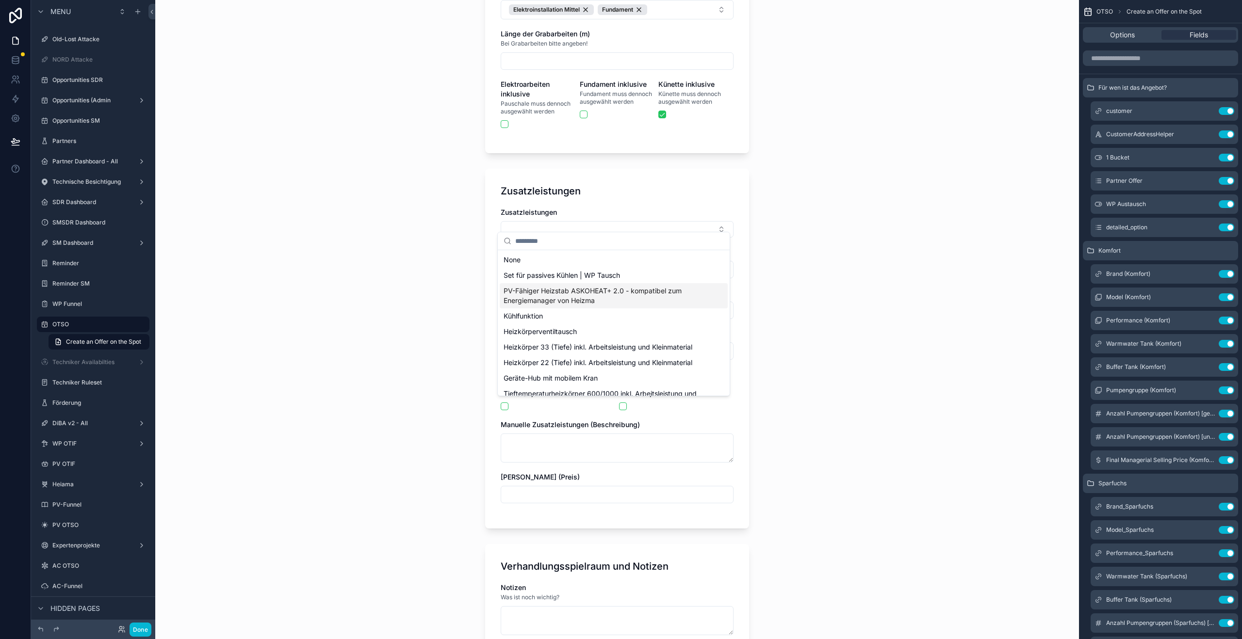
click at [555, 296] on span "PV-Fähiger Heizstab ASKOHEAT+ 2.0 - kompatibel zum Energiemanager von Heizma" at bounding box center [608, 295] width 209 height 19
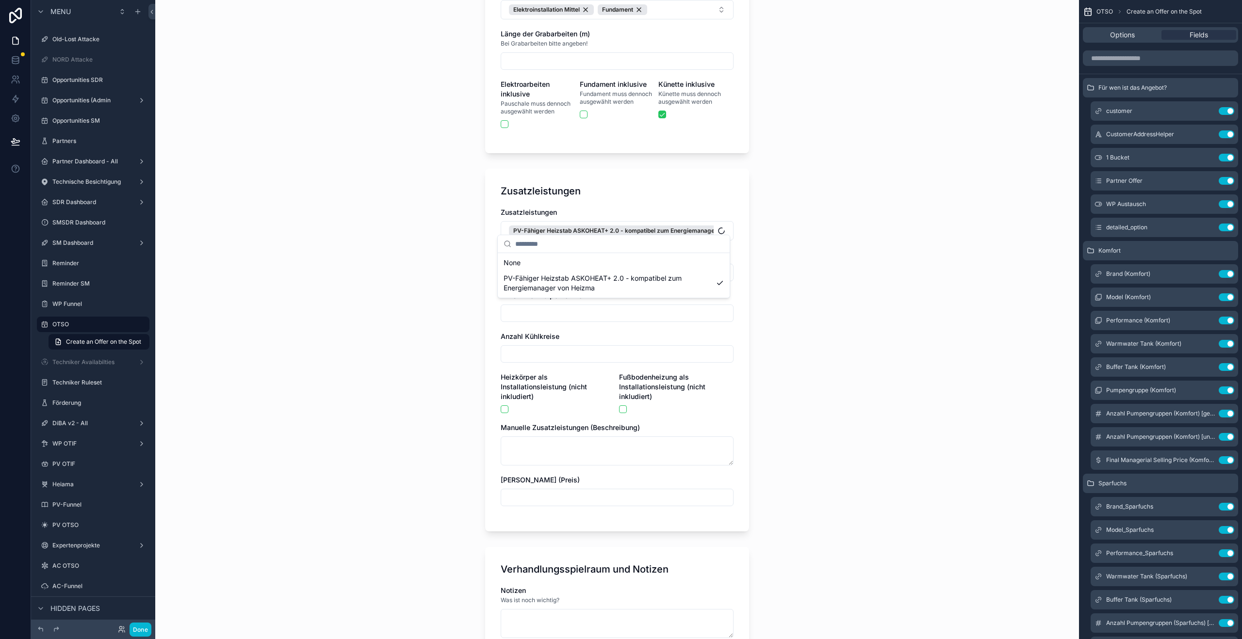
click at [820, 323] on div "OTSO Create an Offer on the Spot Create an Offer on the Spot Für wen ist das An…" at bounding box center [617, 319] width 924 height 639
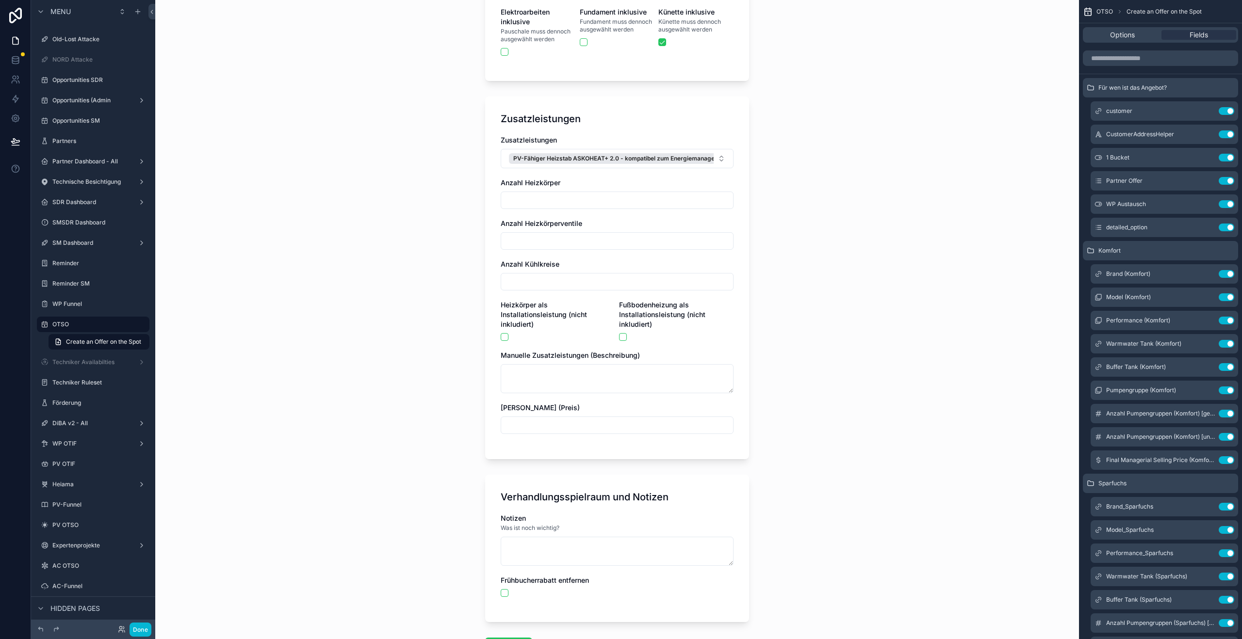
scroll to position [1905, 0]
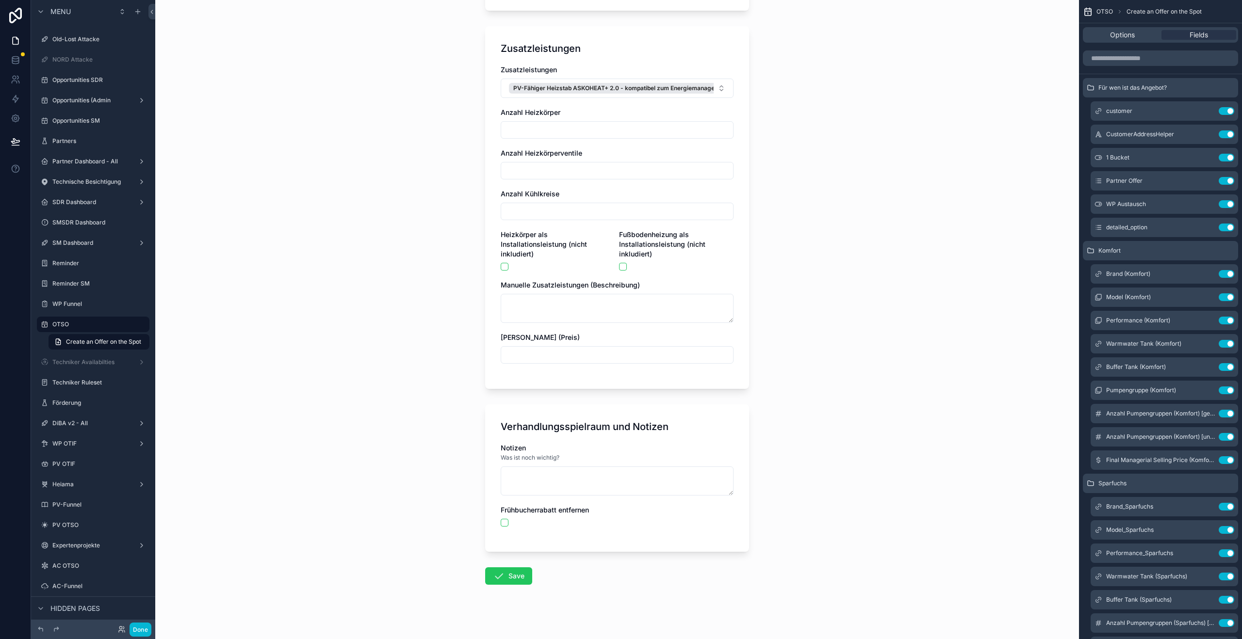
click at [789, 557] on div "OTSO Create an Offer on the Spot Create an Offer on the Spot Für wen ist das An…" at bounding box center [617, 319] width 924 height 639
click at [514, 575] on button "Save" at bounding box center [508, 576] width 47 height 17
